Goal: Book appointment/travel/reservation

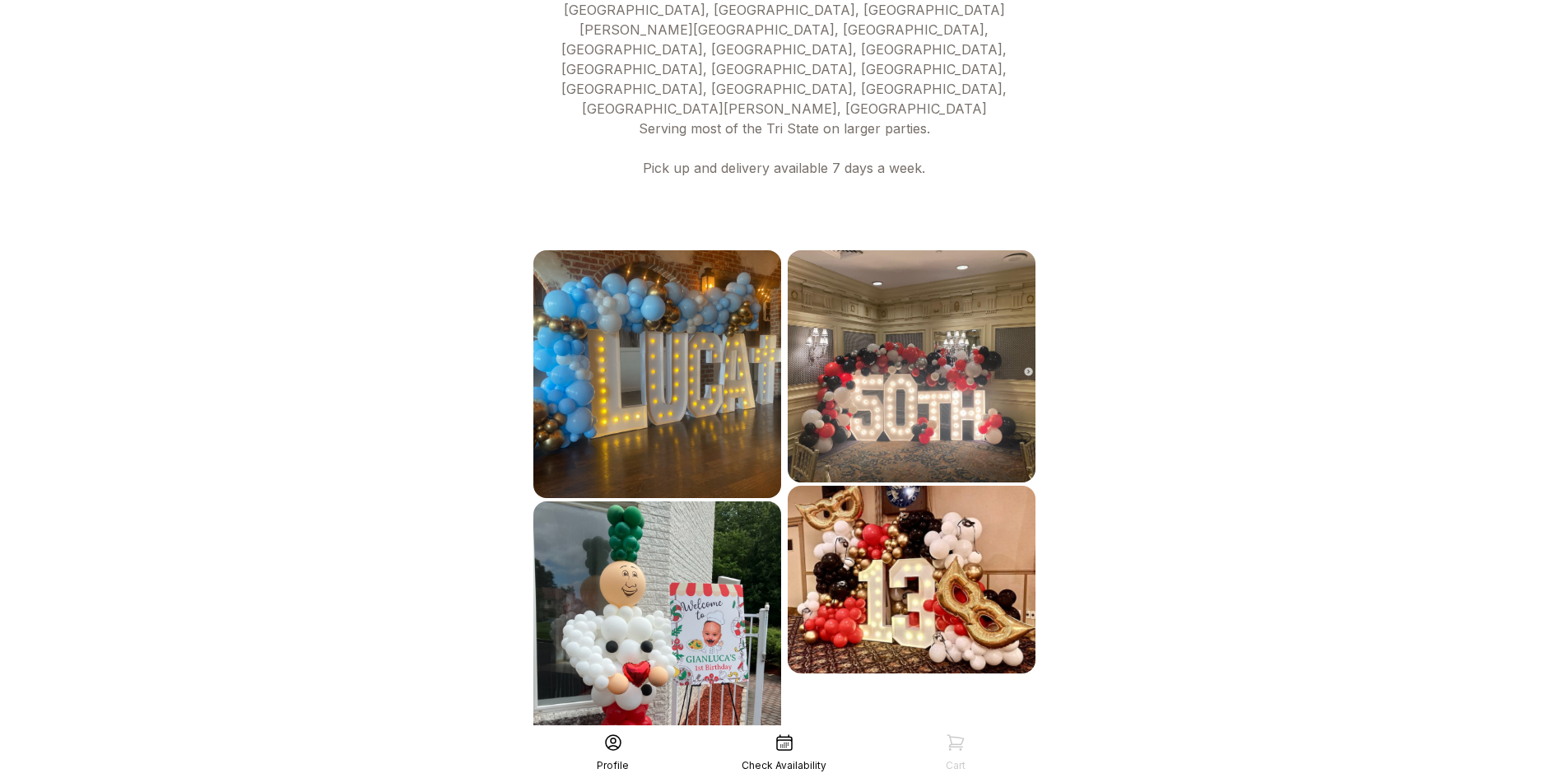
scroll to position [778, 0]
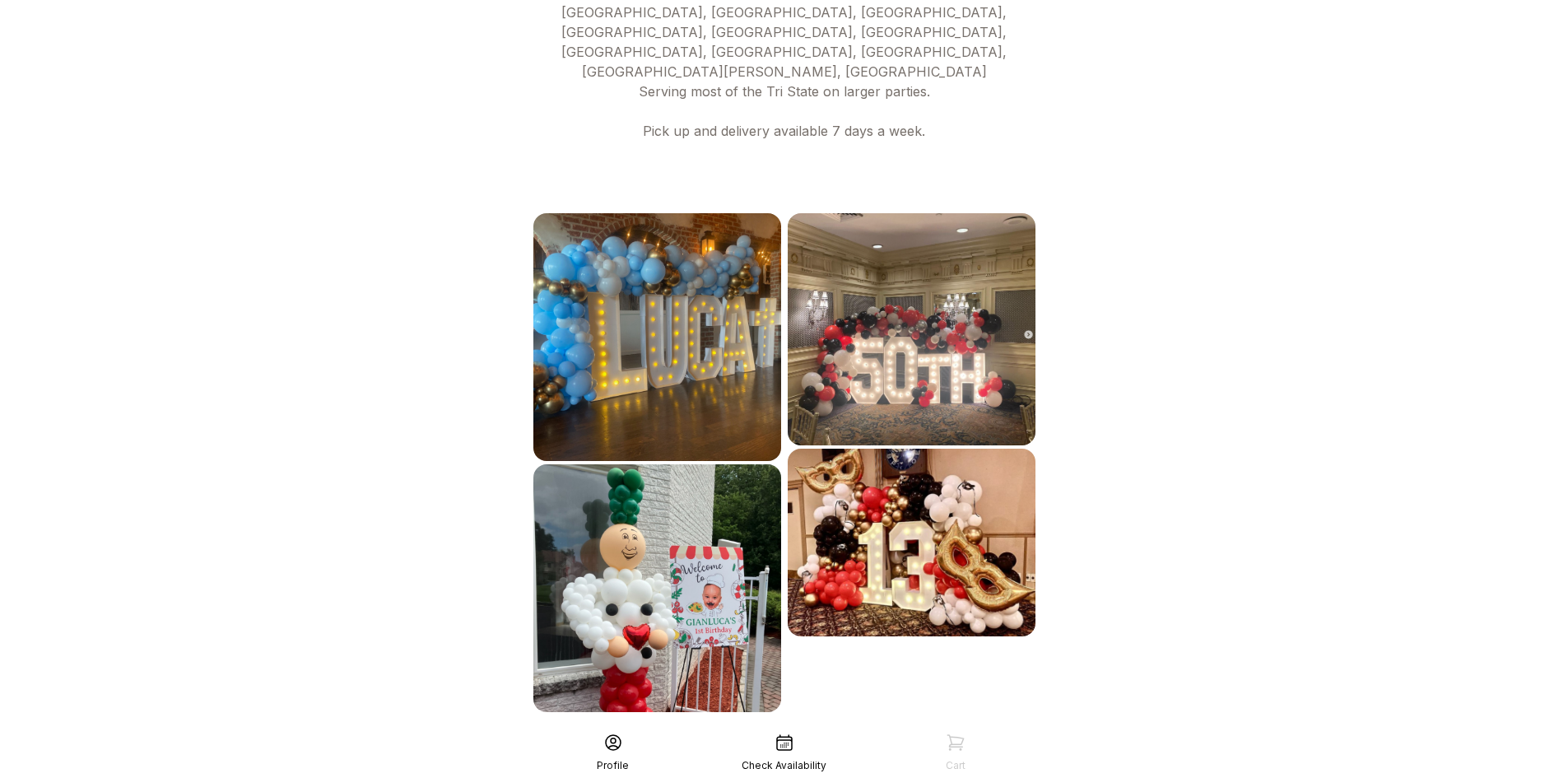
click at [814, 728] on div "See More" at bounding box center [784, 748] width 508 height 39
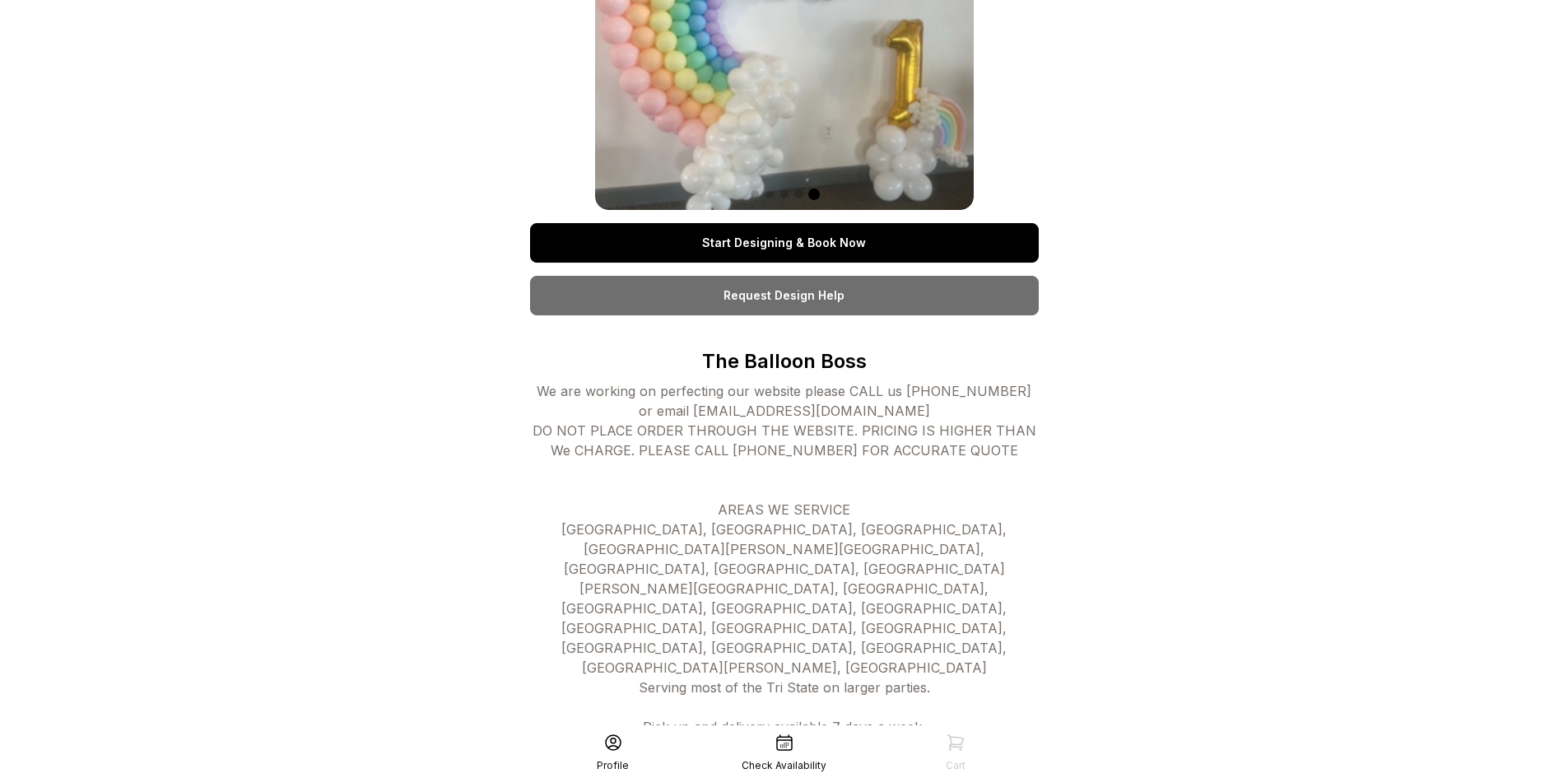
scroll to position [0, 0]
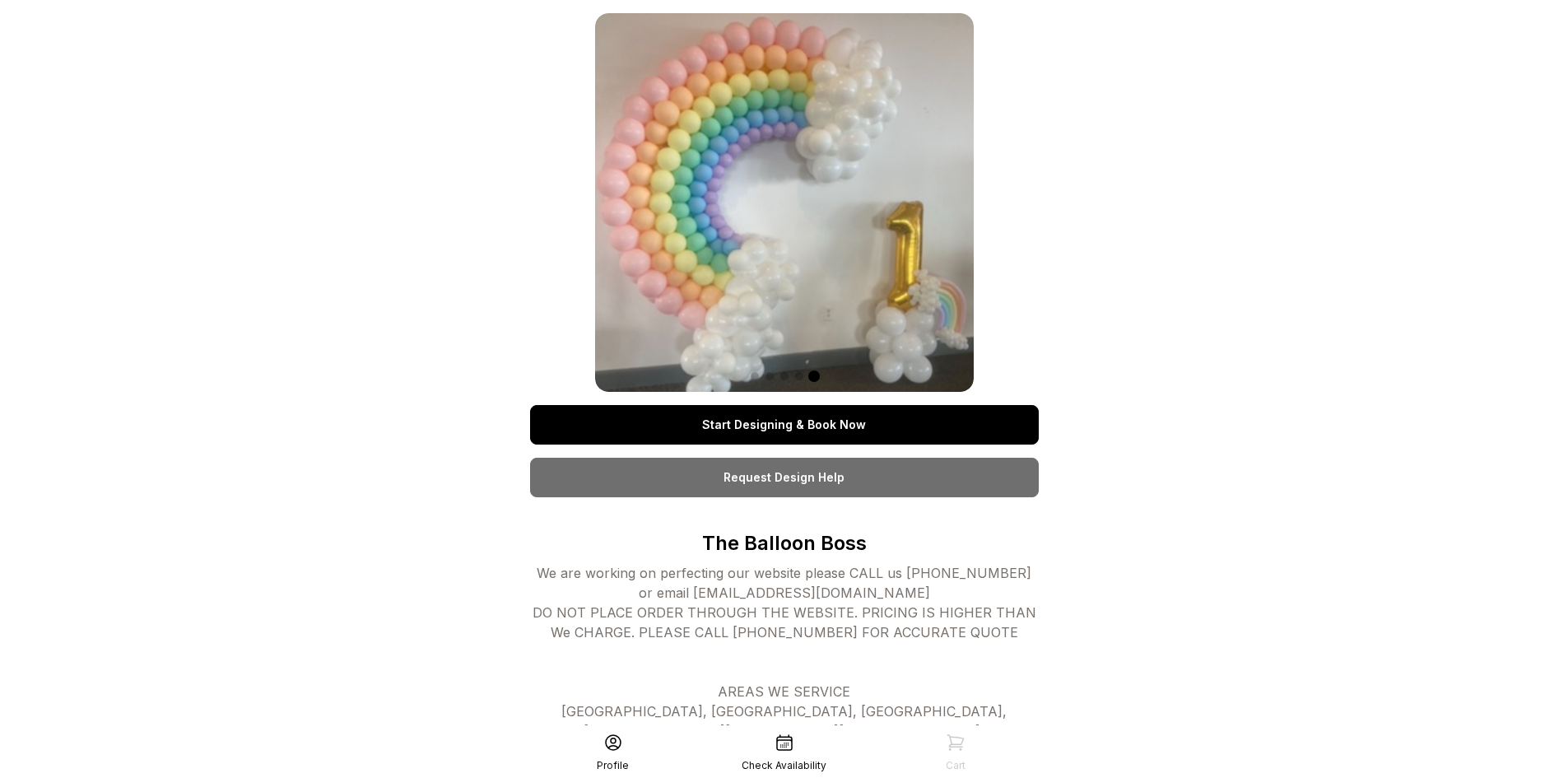
click at [789, 417] on link "Start Designing & Book Now" at bounding box center [784, 424] width 508 height 39
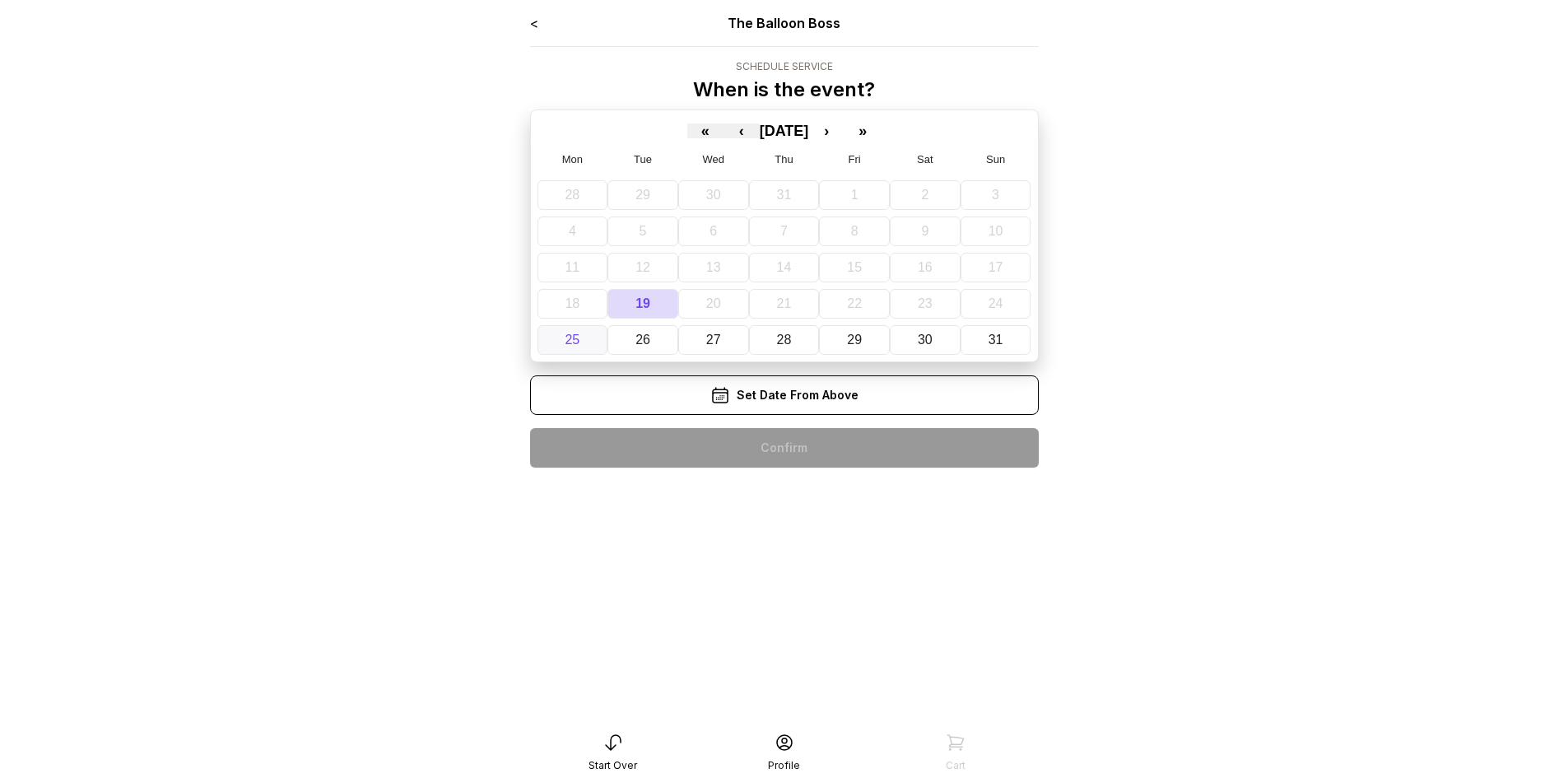
click at [571, 347] on button "25" at bounding box center [573, 339] width 71 height 29
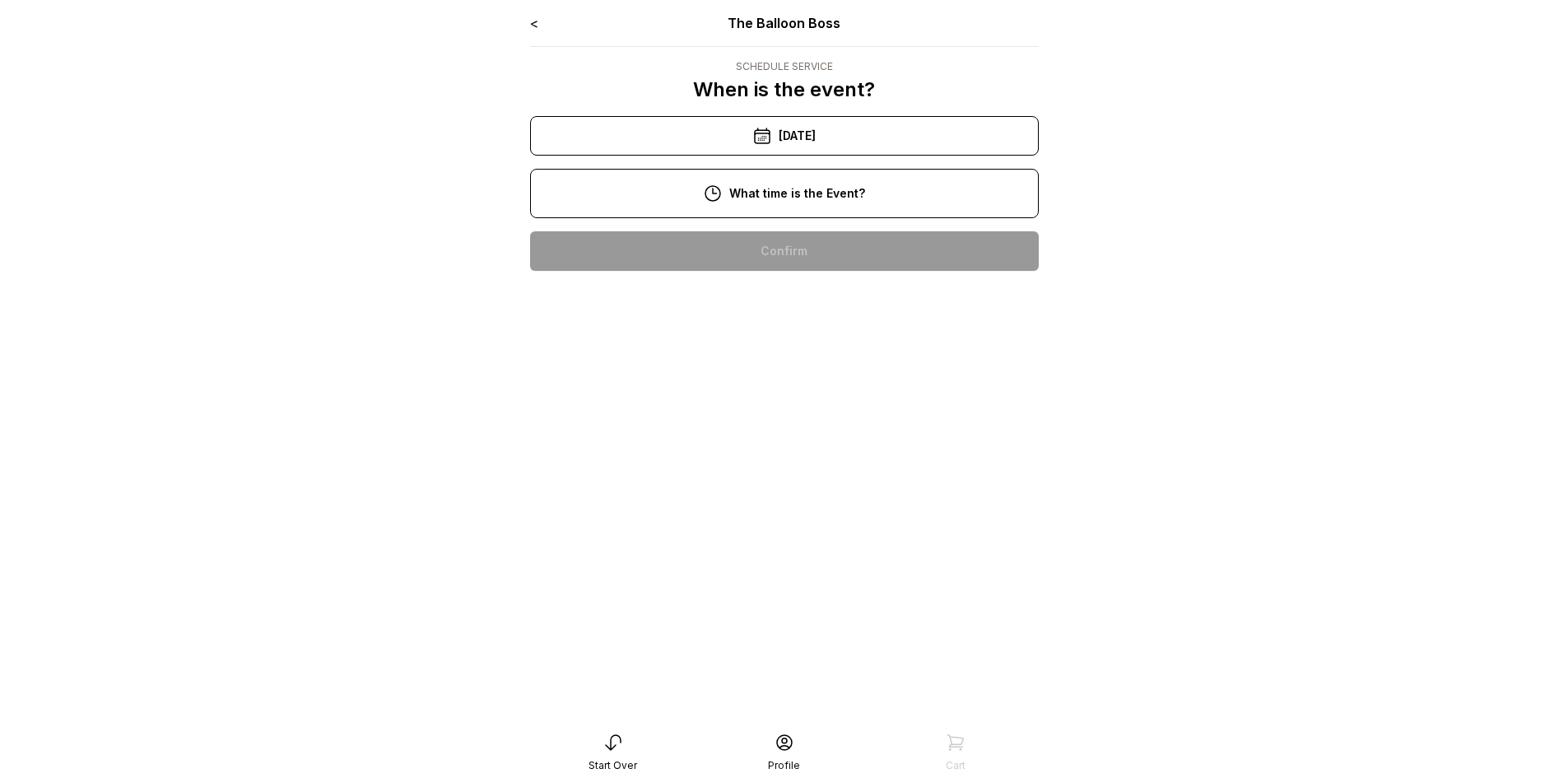
click at [826, 402] on div "1:00 pm" at bounding box center [785, 408] width 482 height 39
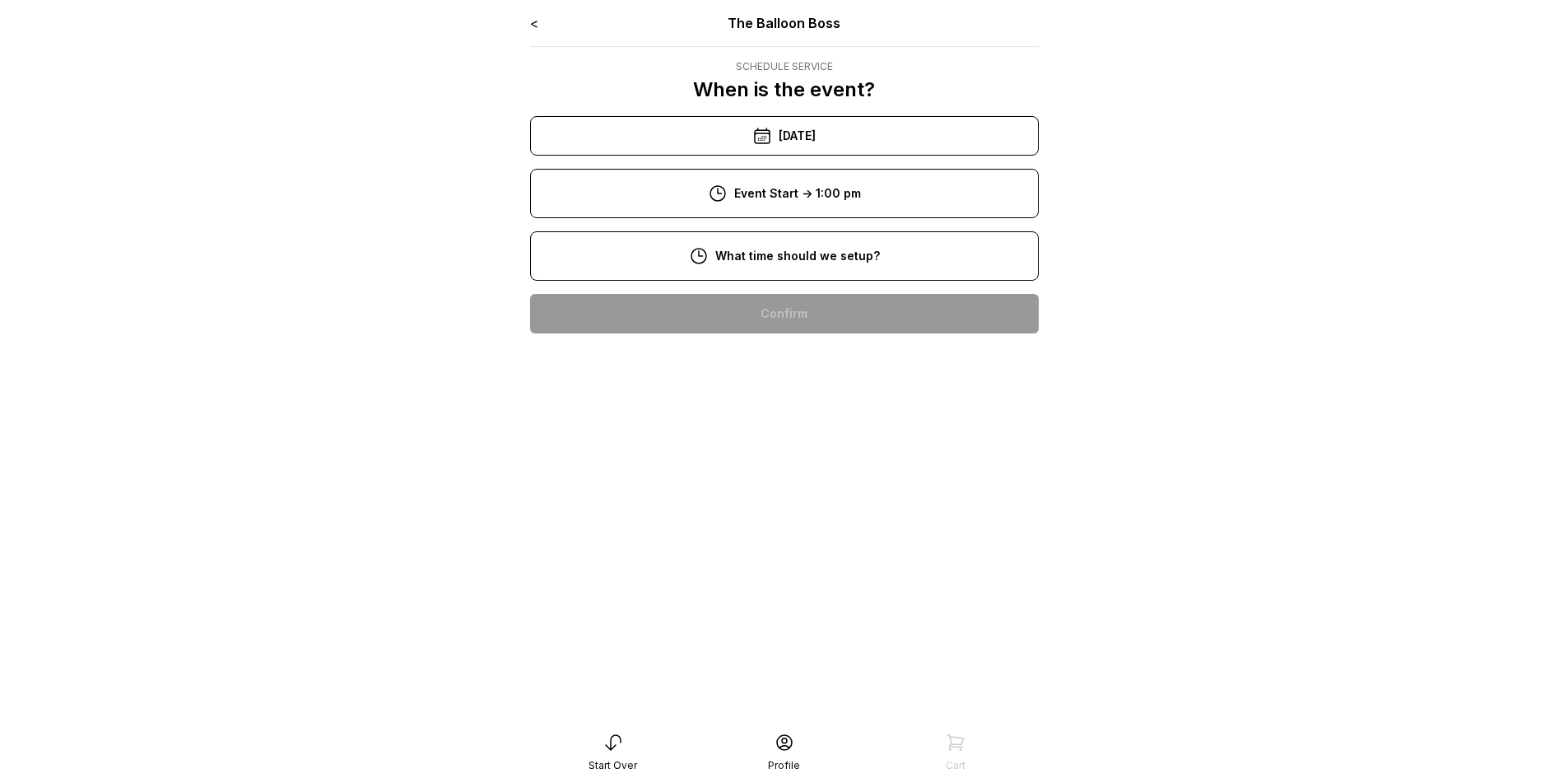
click at [819, 421] on div "10:00 am" at bounding box center [785, 418] width 482 height 39
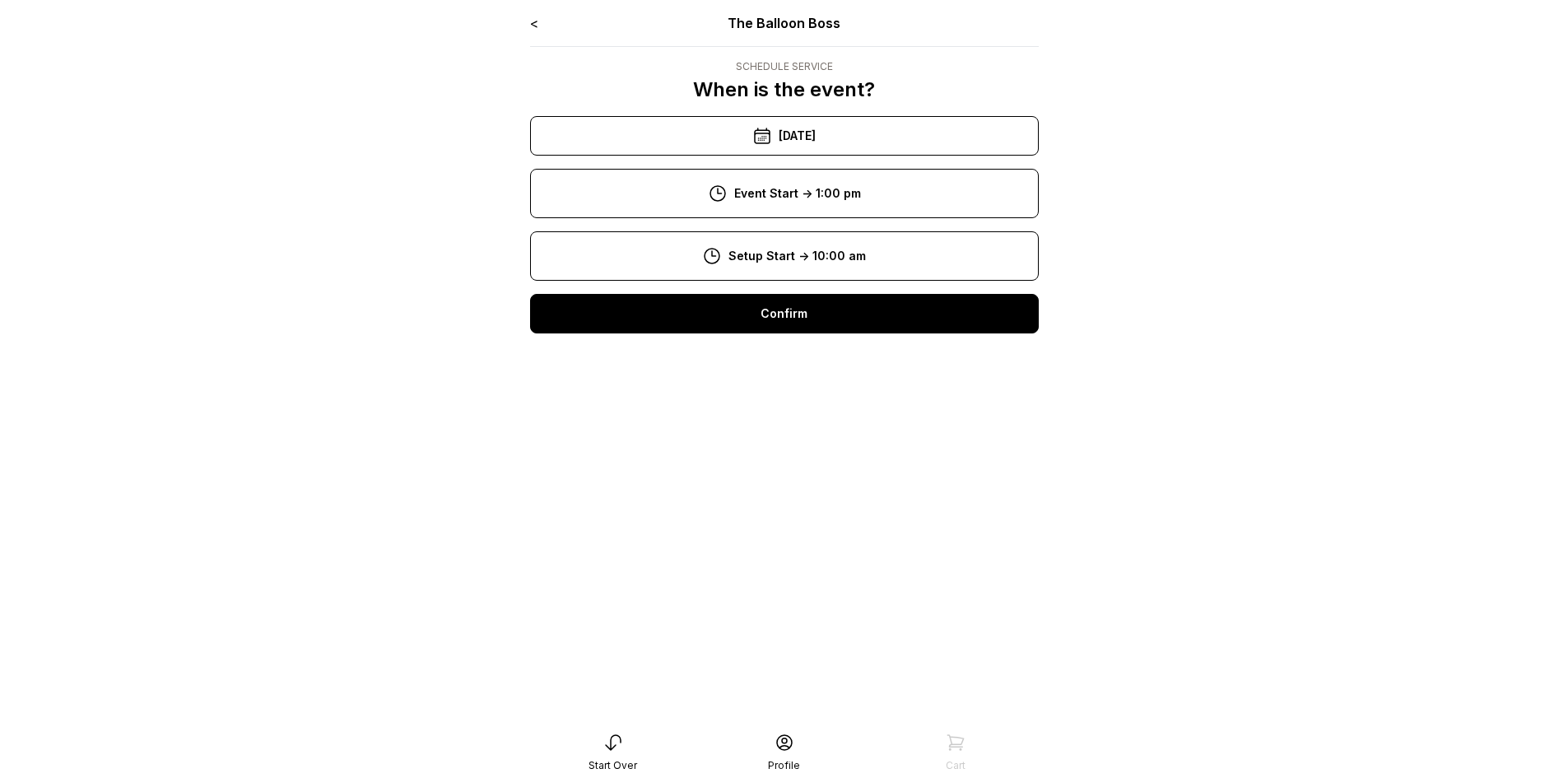
click at [811, 317] on div "Confirm" at bounding box center [784, 313] width 508 height 39
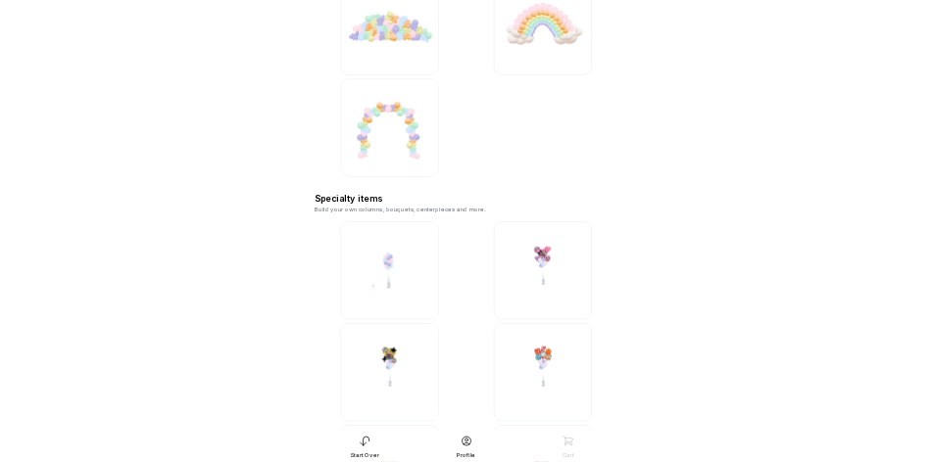
scroll to position [3820, 0]
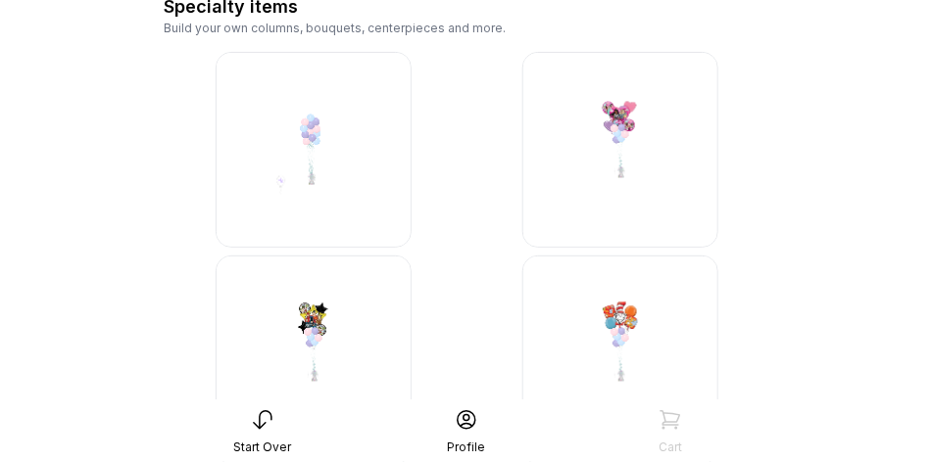
drag, startPoint x: 1724, startPoint y: 0, endPoint x: 756, endPoint y: 168, distance: 982.4
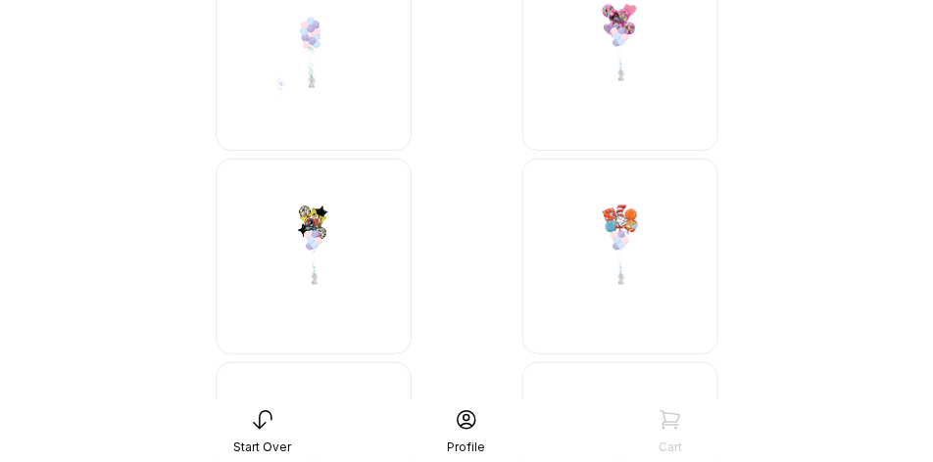
scroll to position [3918, 0]
